Goal: Task Accomplishment & Management: Manage account settings

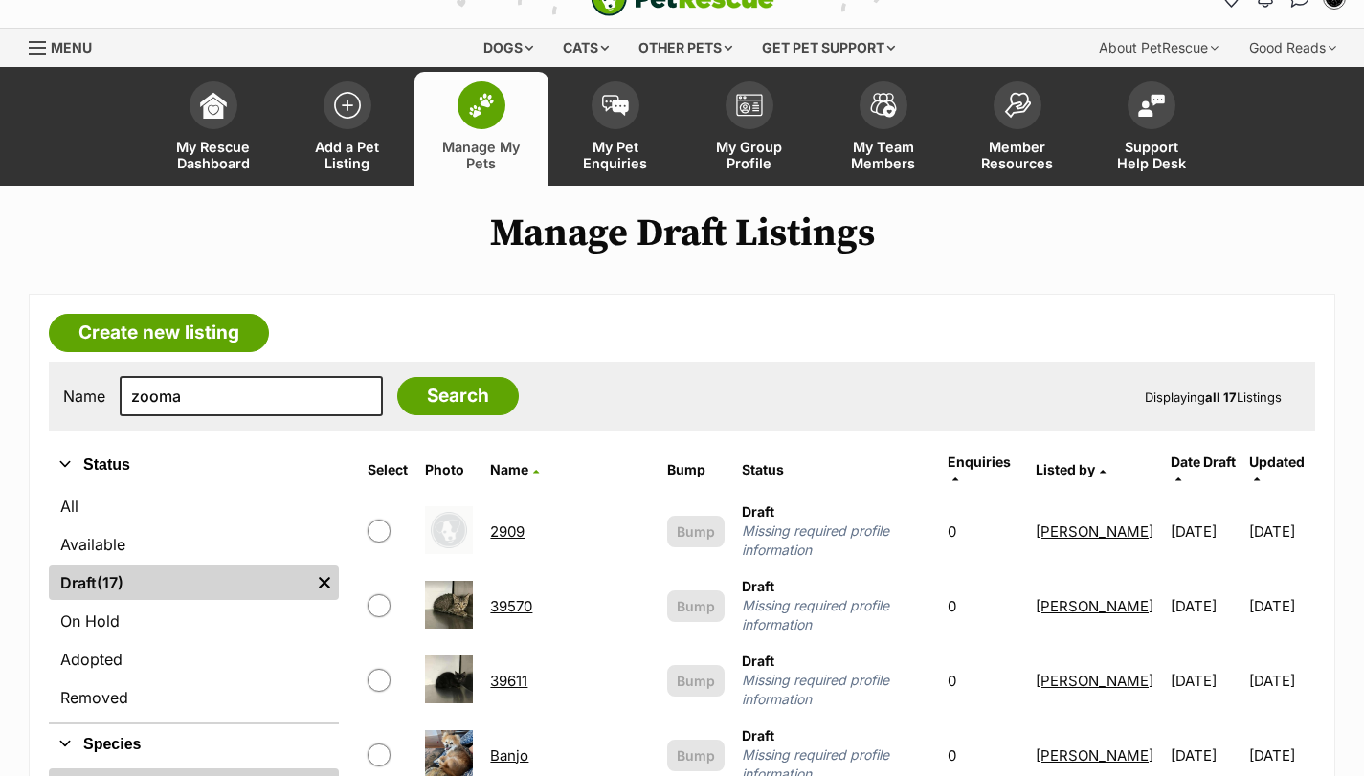
type input "zooma"
click at [397, 377] on input "Search" at bounding box center [458, 396] width 122 height 38
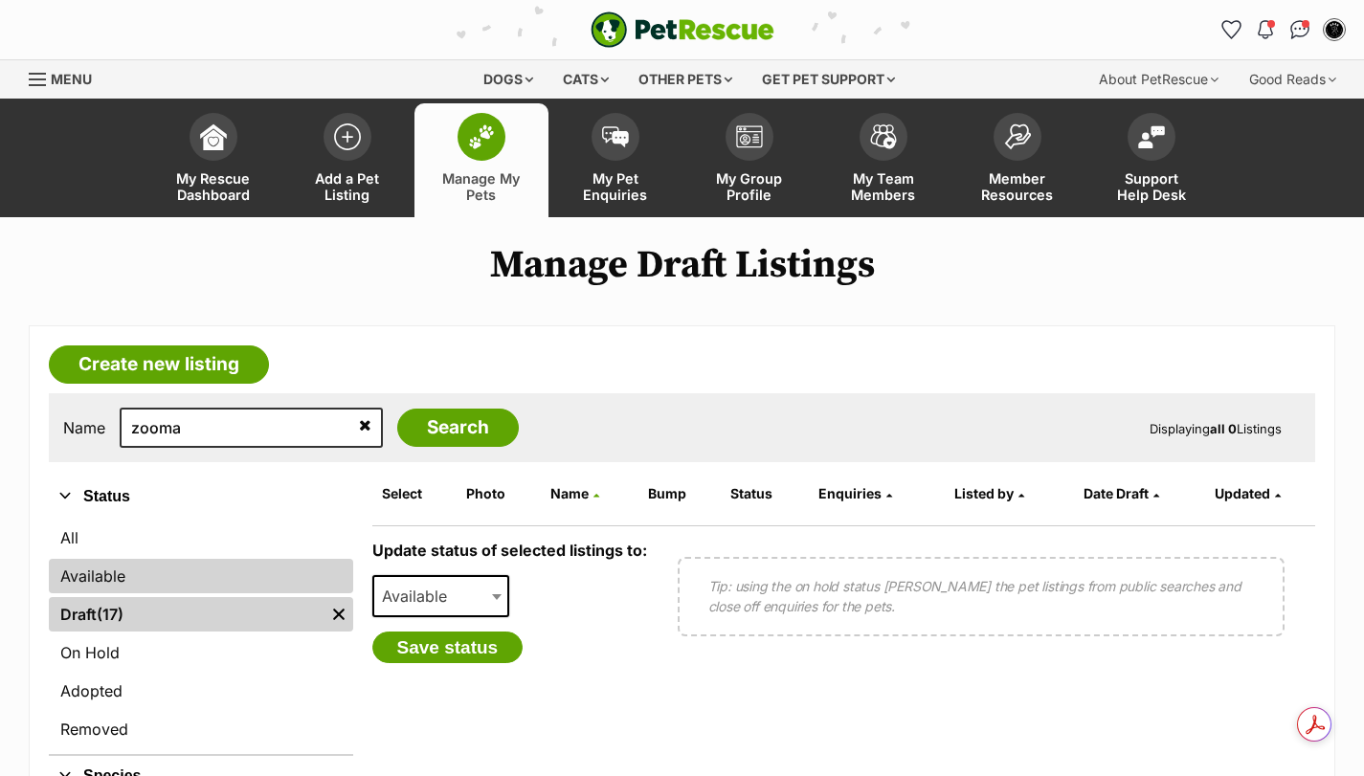
click at [133, 583] on link "Available" at bounding box center [201, 576] width 304 height 34
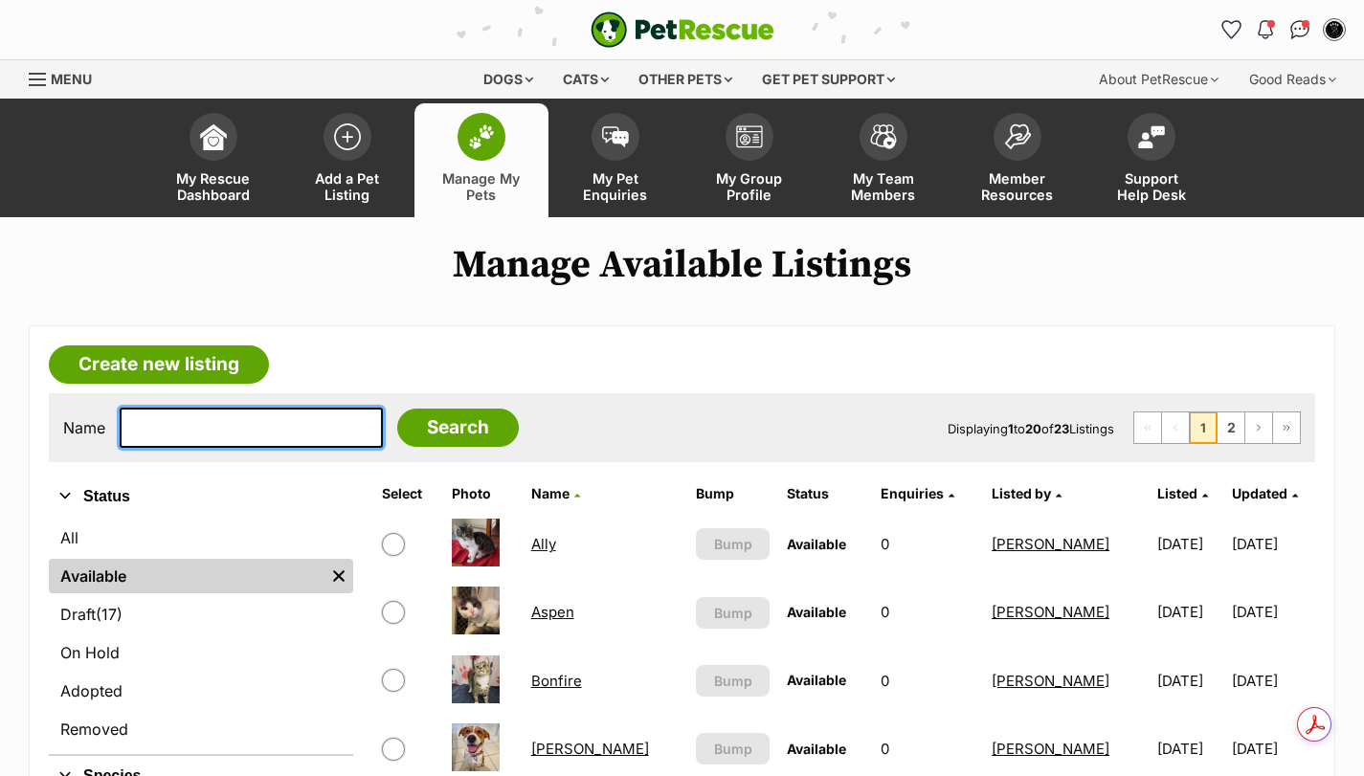
click at [179, 438] on input "text" at bounding box center [251, 428] width 263 height 40
type input "zooma"
click at [397, 409] on input "Search" at bounding box center [458, 428] width 122 height 38
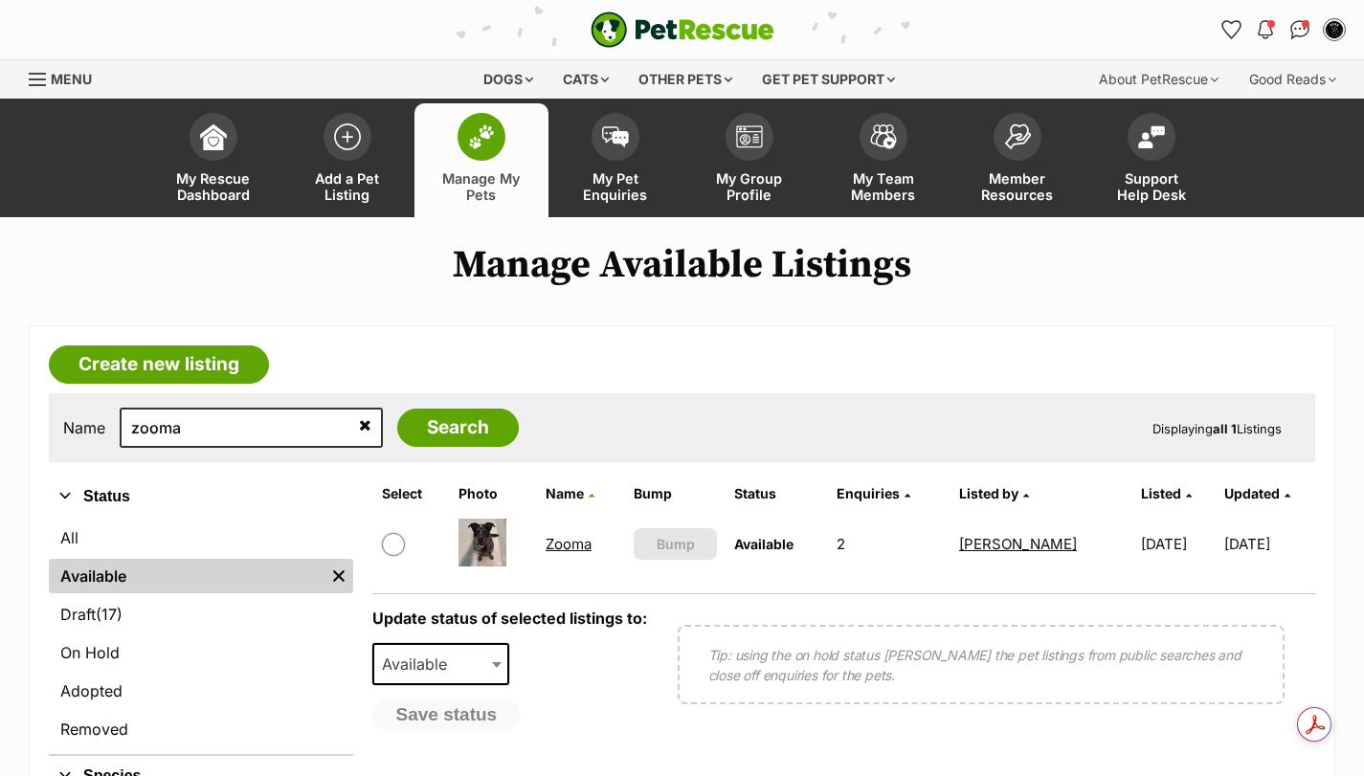
click at [566, 540] on link "Zooma" at bounding box center [568, 544] width 46 height 18
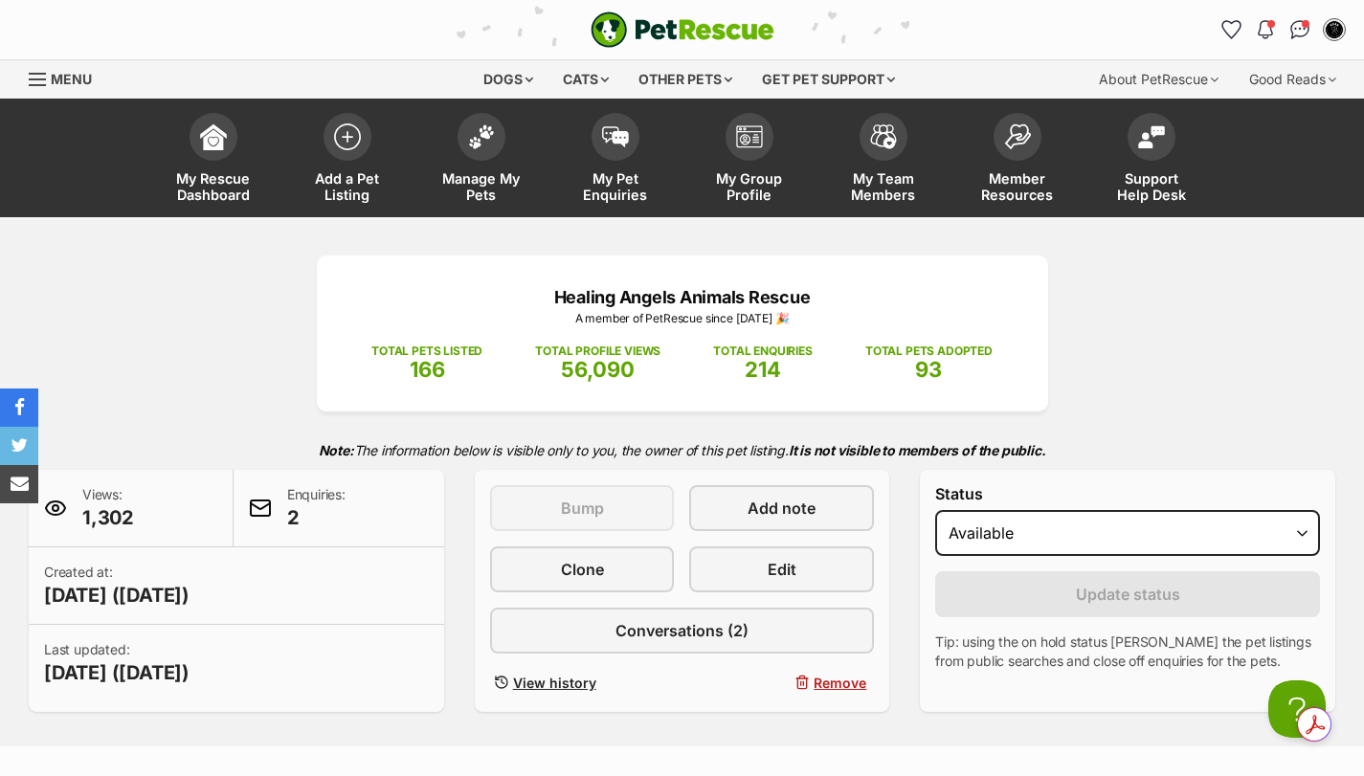
select select "on_hold"
click at [935, 510] on select "Draft - not available as listing has enquires Available On hold Adopted" at bounding box center [1127, 533] width 385 height 46
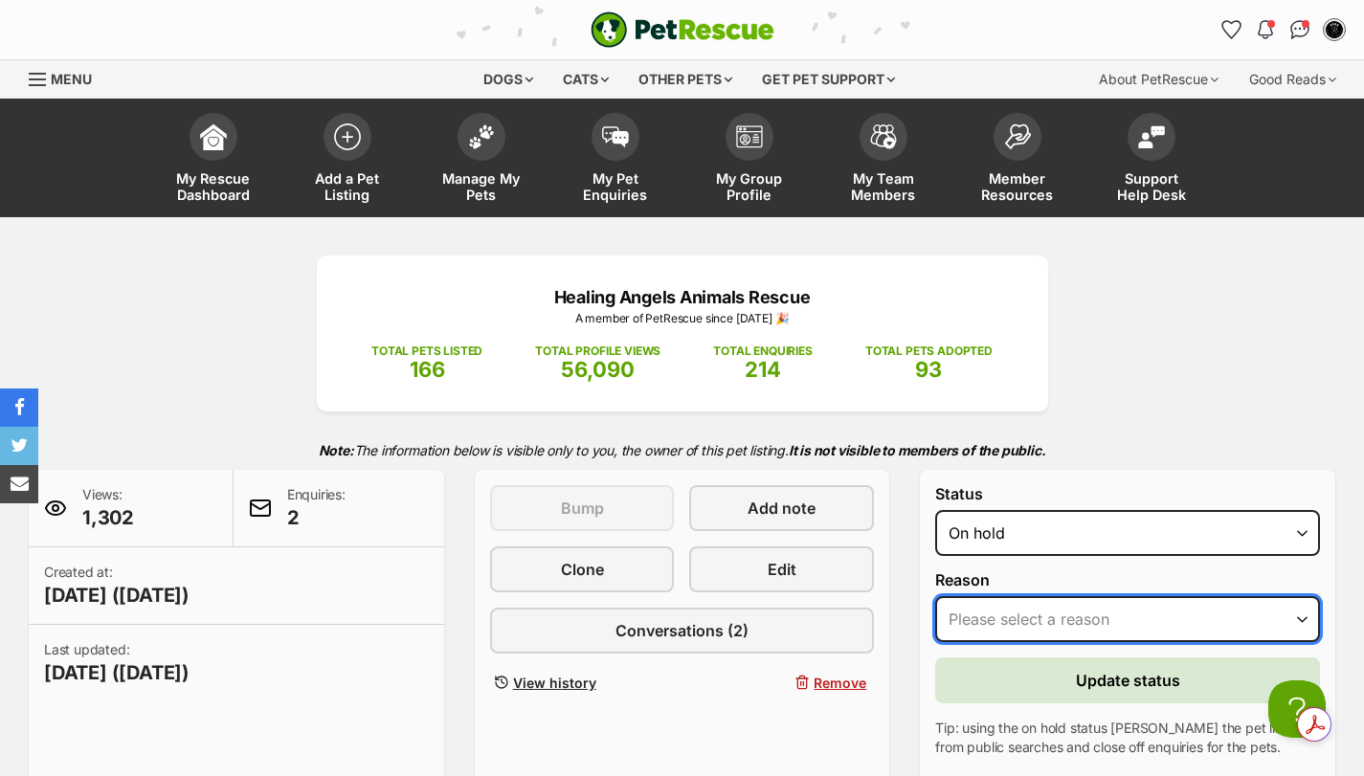
click at [1018, 623] on select "Please select a reason Medical reasons Reviewing applications Adoption pending …" at bounding box center [1127, 619] width 385 height 46
select select "adoption_pending"
click at [935, 596] on select "Please select a reason Medical reasons Reviewing applications Adoption pending …" at bounding box center [1127, 619] width 385 height 46
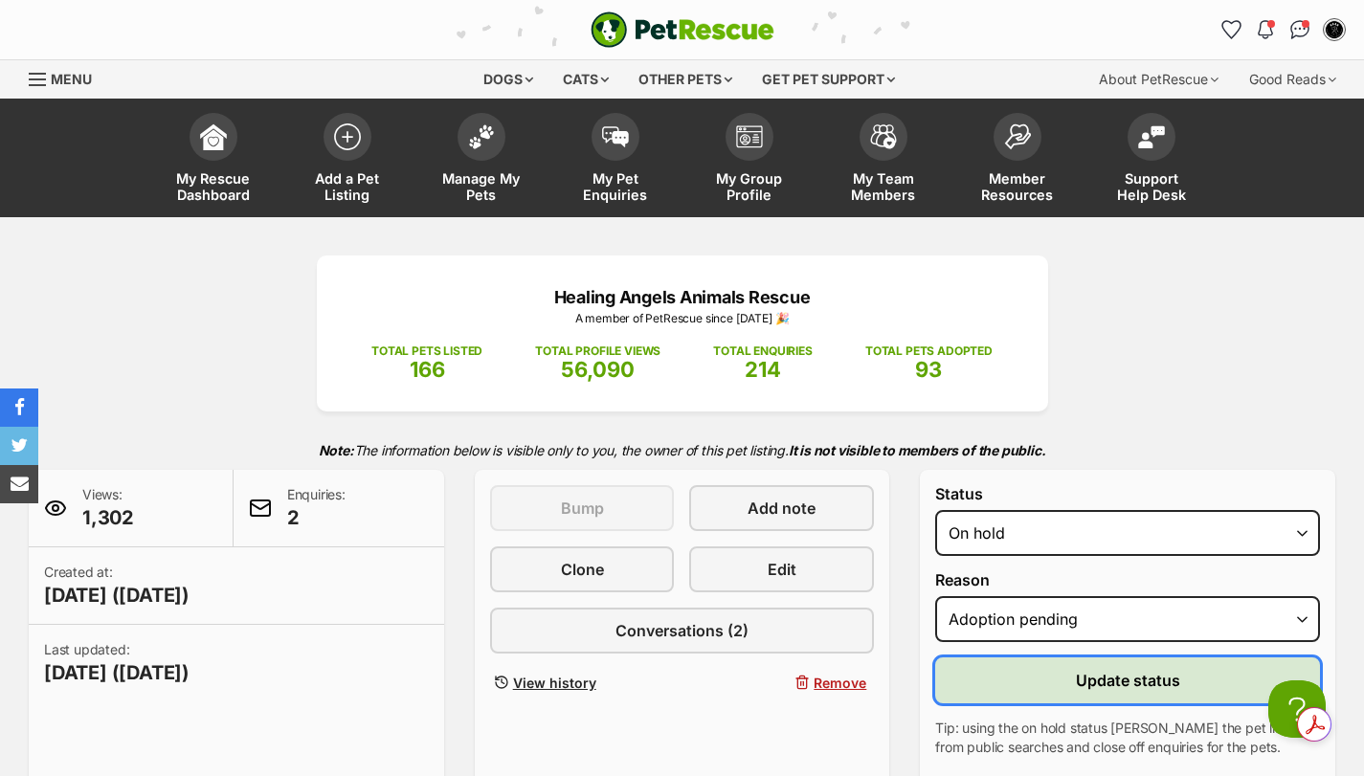
click at [1083, 687] on span "Update status" at bounding box center [1128, 680] width 104 height 23
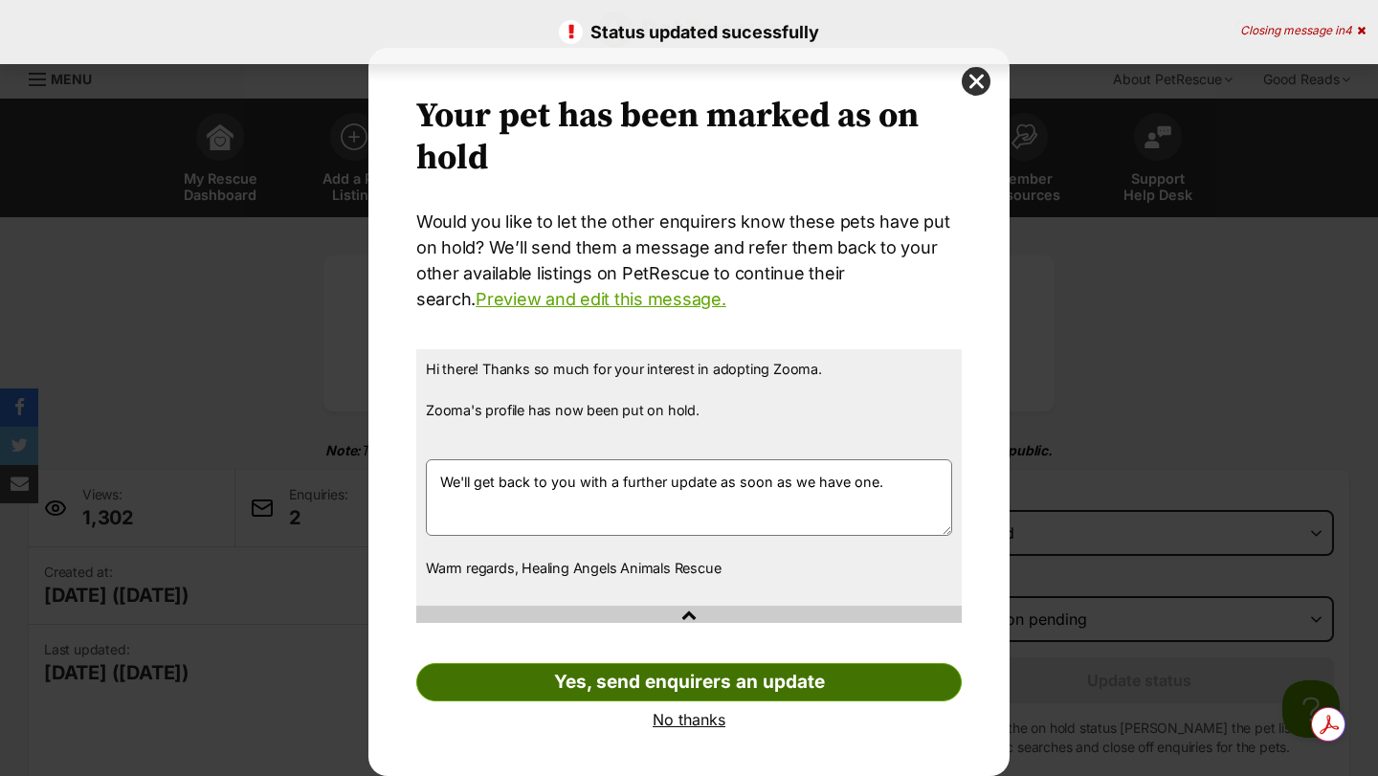
click at [648, 676] on link "Yes, send enquirers an update" at bounding box center [688, 682] width 545 height 38
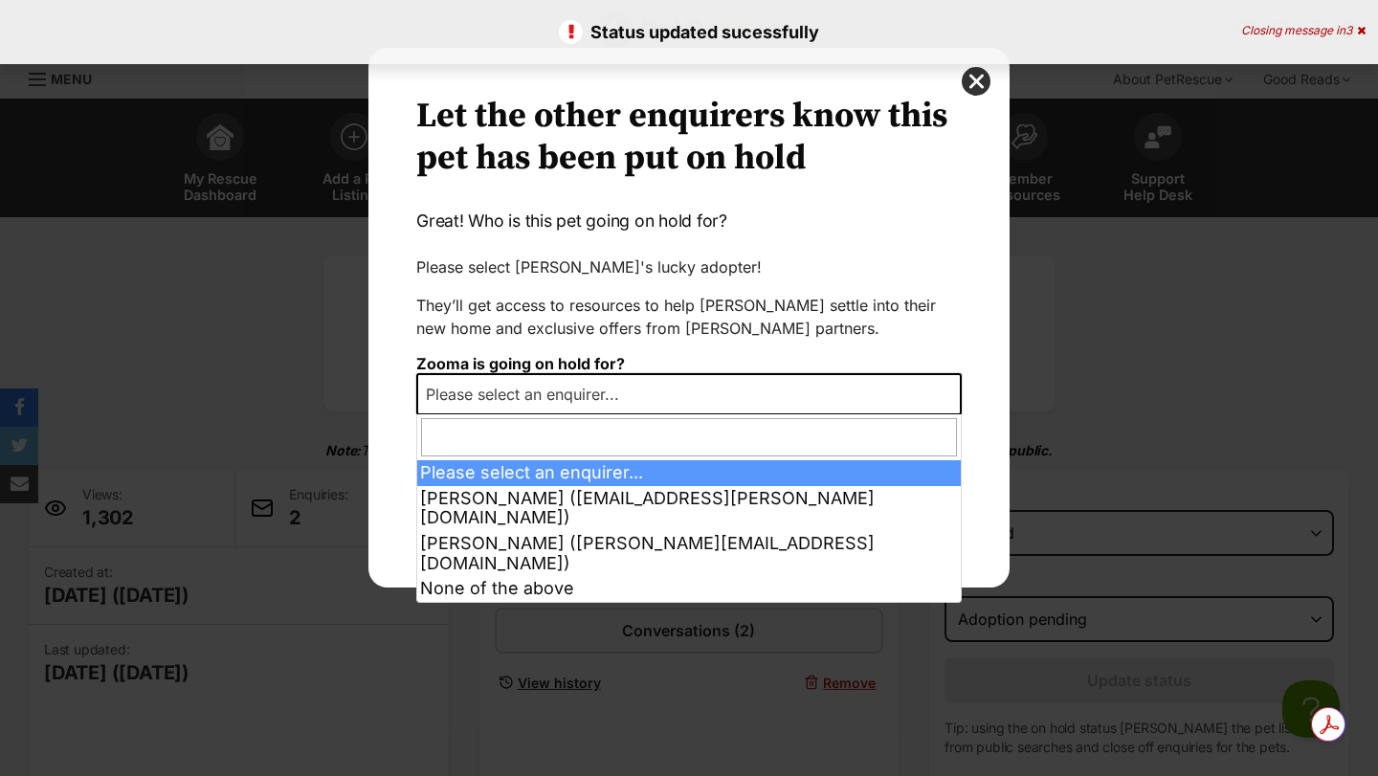
click at [532, 399] on span "Please select an enquirer..." at bounding box center [528, 394] width 220 height 27
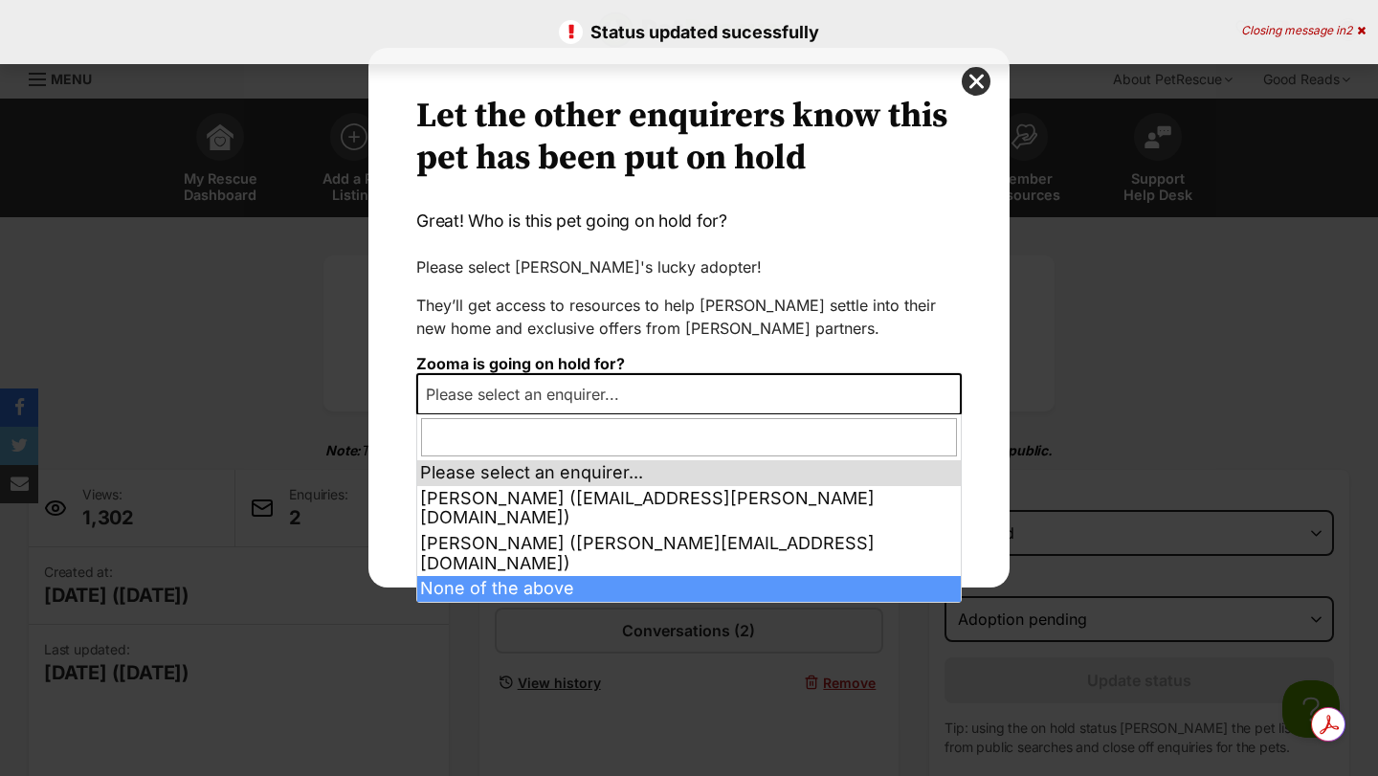
select select "other"
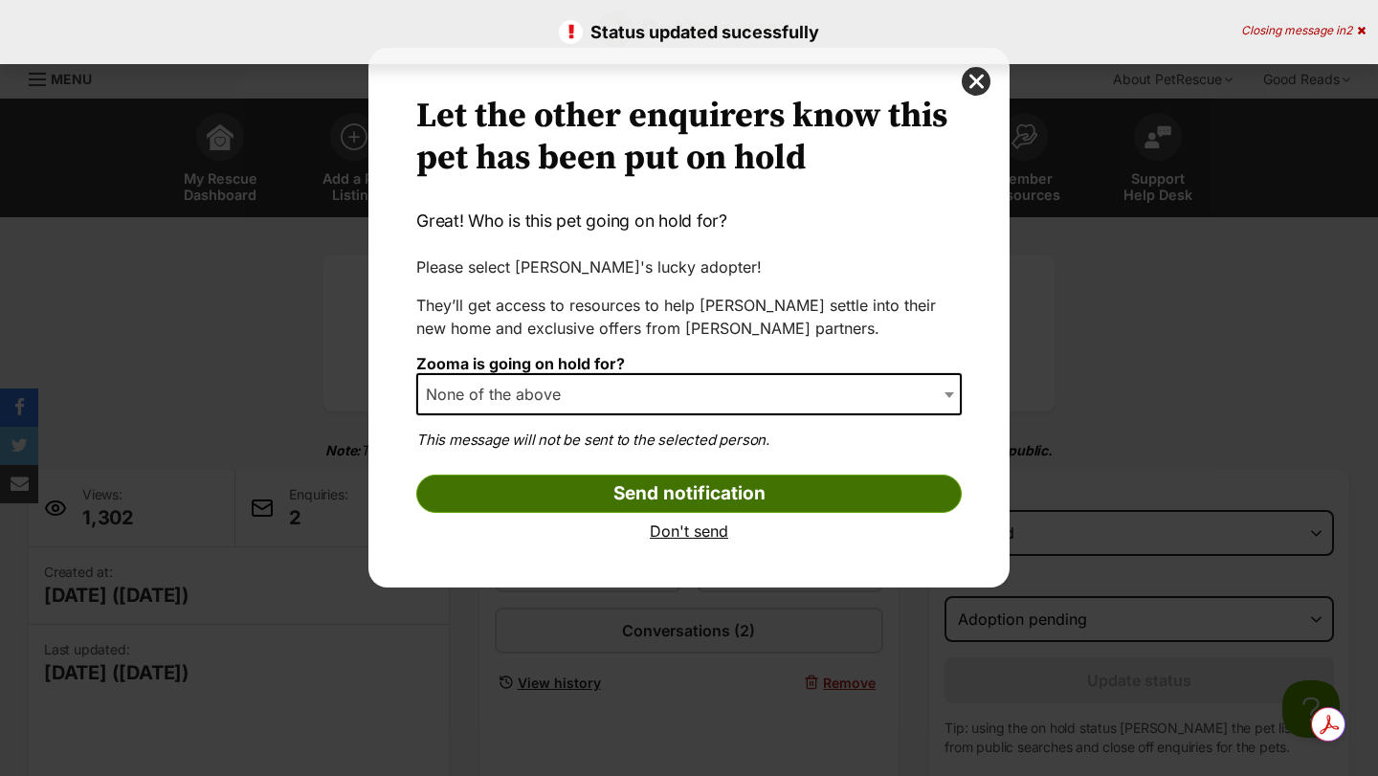
click at [609, 495] on input "Send notification" at bounding box center [688, 494] width 545 height 38
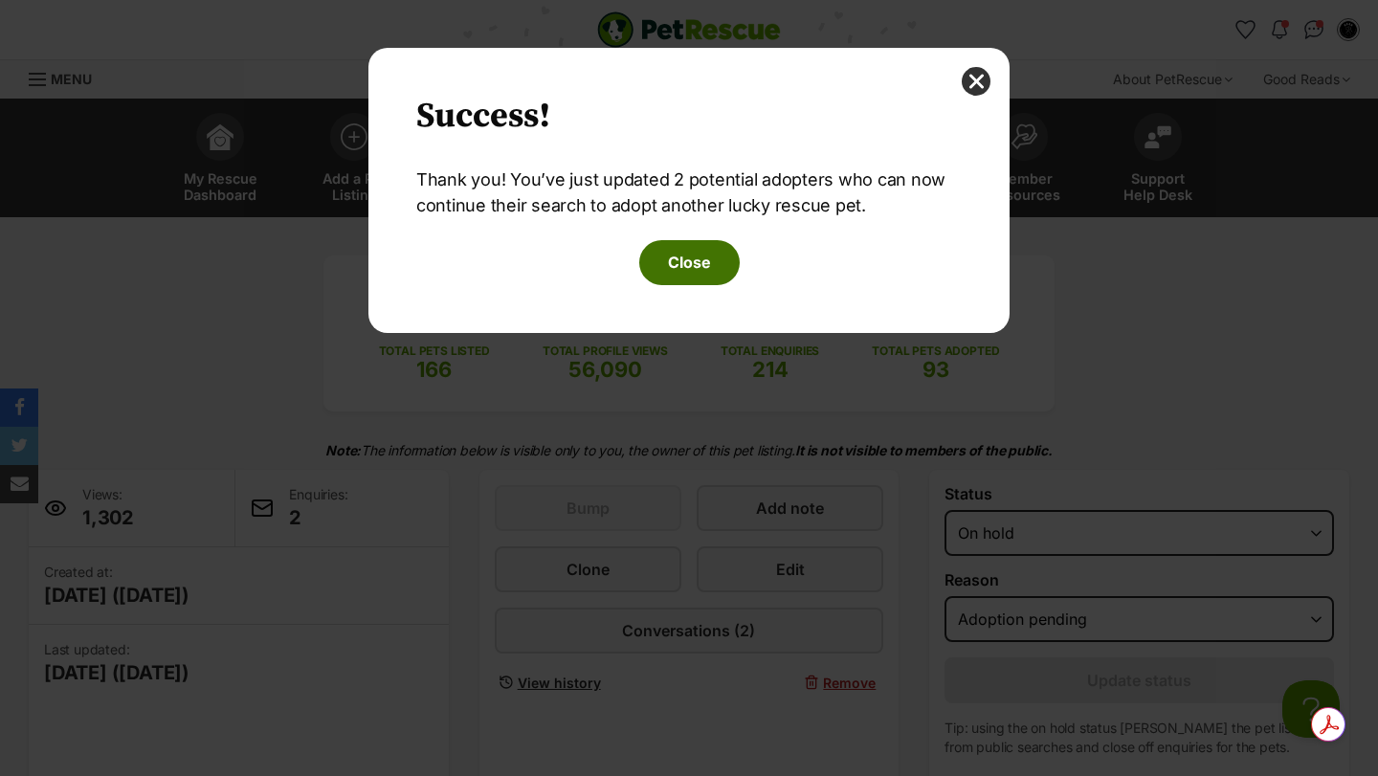
click at [680, 263] on button "Close" at bounding box center [689, 262] width 100 height 44
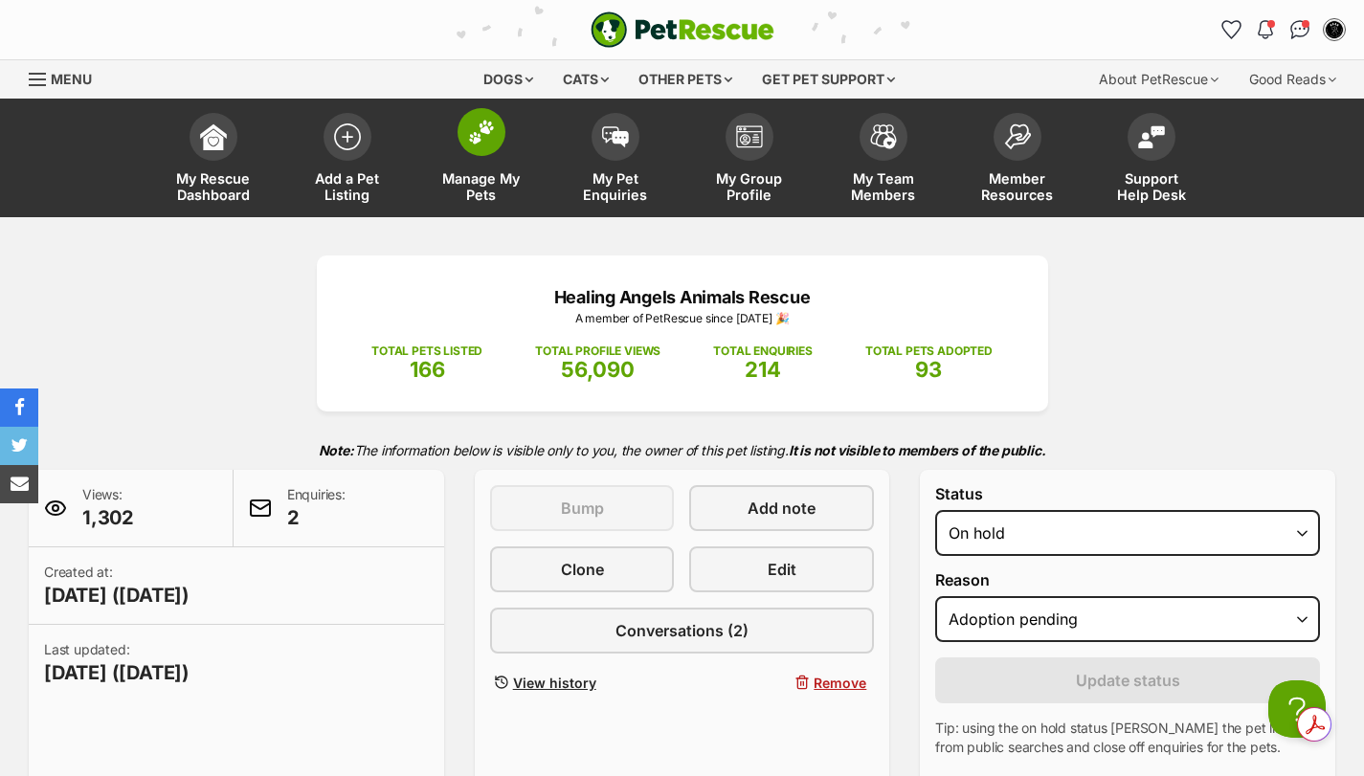
click at [472, 140] on img at bounding box center [481, 132] width 27 height 25
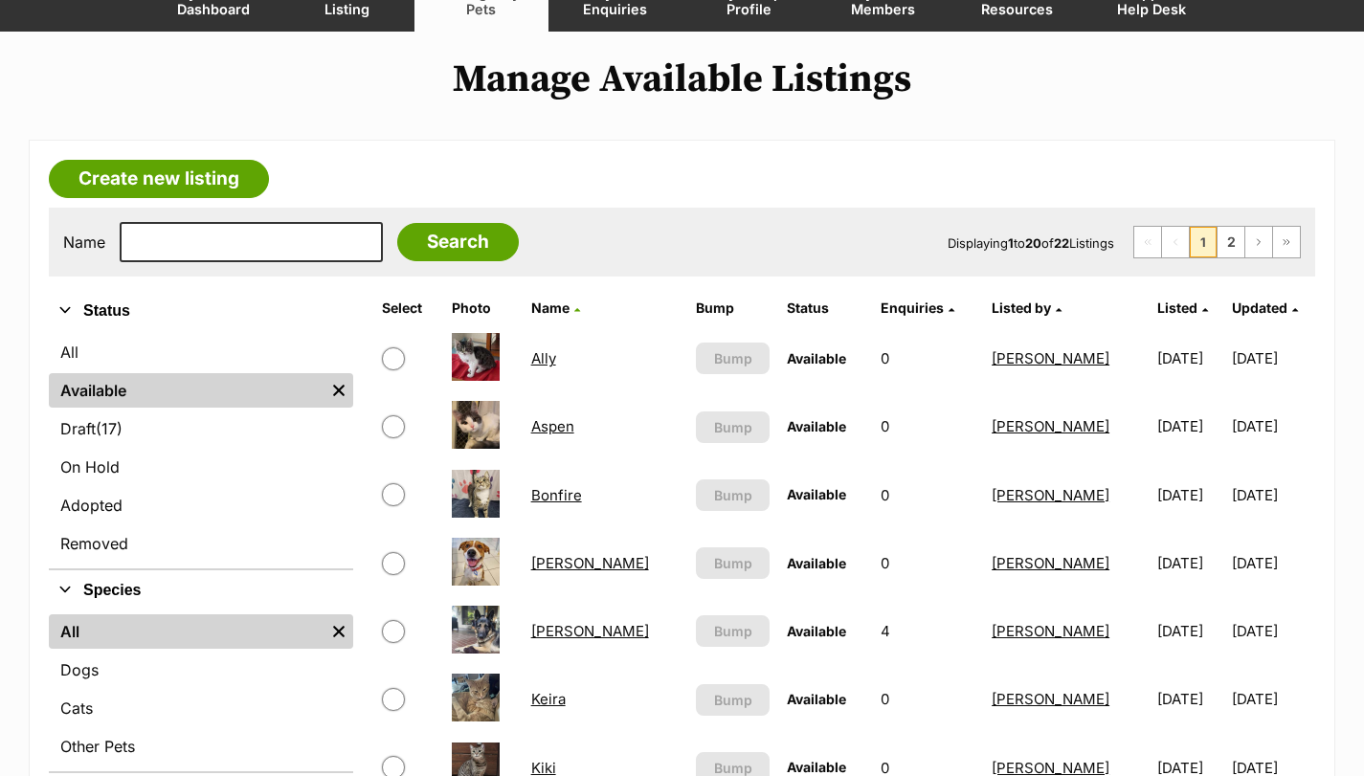
scroll to position [191, 0]
